Goal: Use online tool/utility: Utilize a website feature to perform a specific function

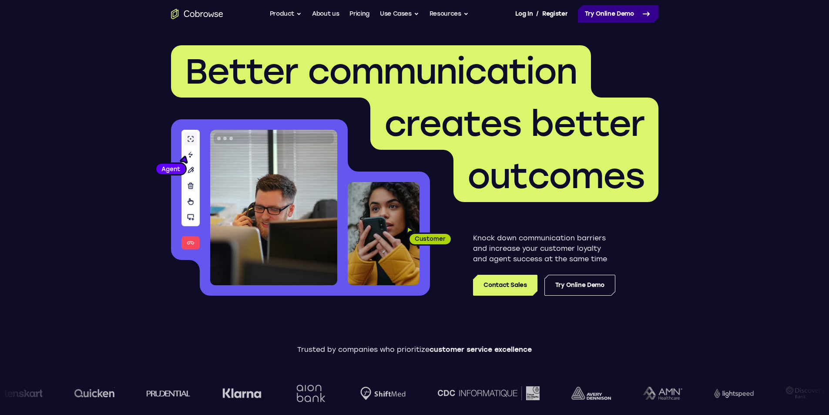
click at [601, 15] on link "Try Online Demo" at bounding box center [618, 13] width 81 height 17
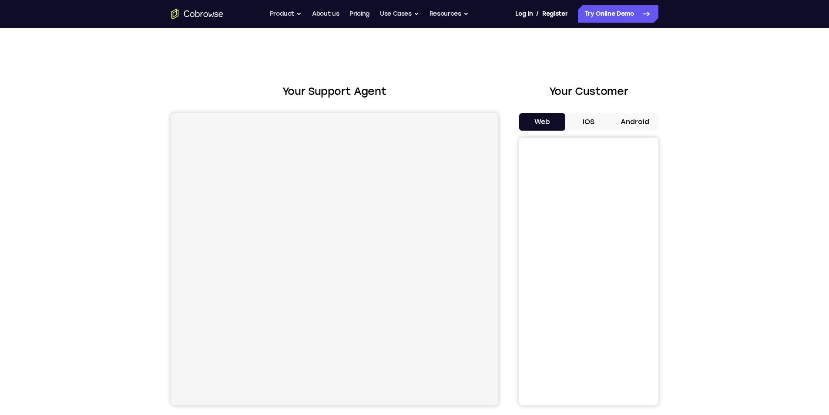
click at [627, 119] on button "Android" at bounding box center [635, 121] width 47 height 17
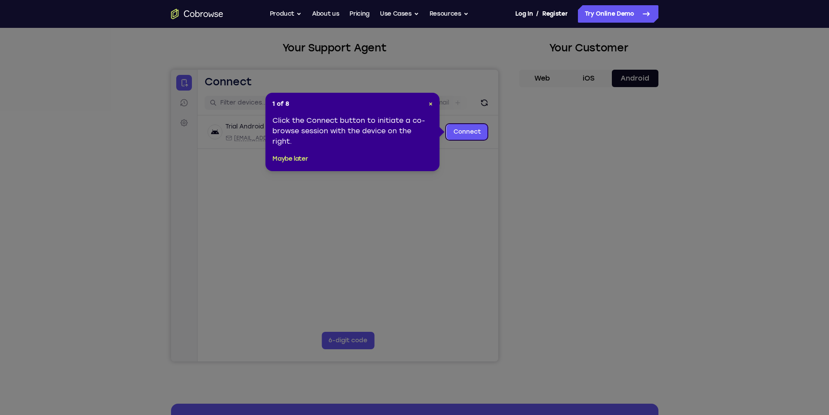
click at [433, 103] on div "1 of 8 × Click the Connect button to initiate a co-browse session with the devi…" at bounding box center [352, 132] width 174 height 78
click at [431, 104] on span "×" at bounding box center [431, 103] width 4 height 7
